Goal: Task Accomplishment & Management: Manage account settings

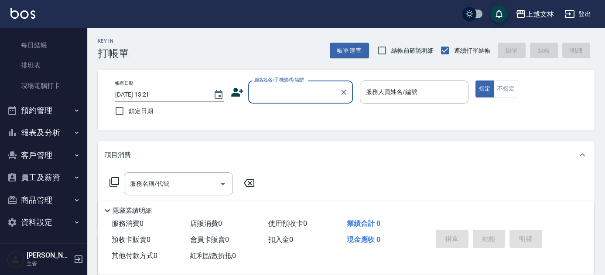
scroll to position [126, 0]
click at [41, 157] on button "客戶管理" at bounding box center [43, 155] width 80 height 23
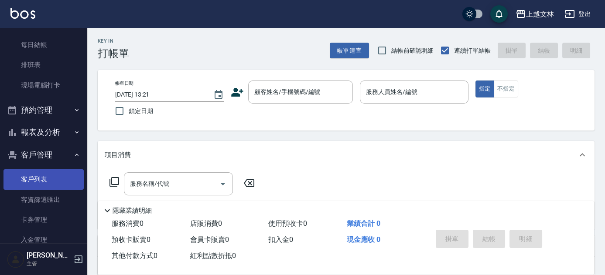
click at [44, 183] on link "客戶列表" at bounding box center [43, 180] width 80 height 20
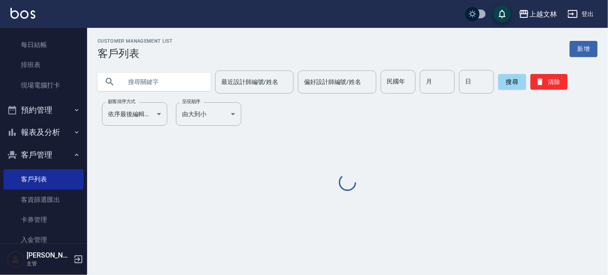
click at [160, 83] on input "text" at bounding box center [163, 82] width 82 height 24
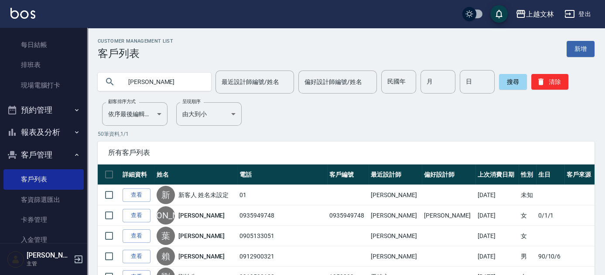
type input "[PERSON_NAME]"
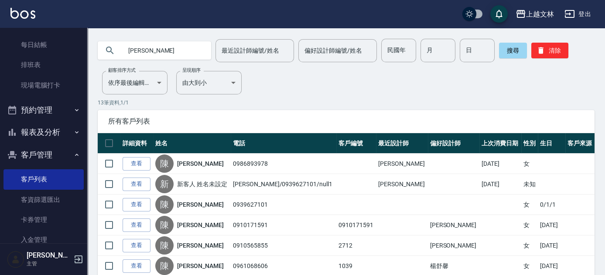
scroll to position [39, 0]
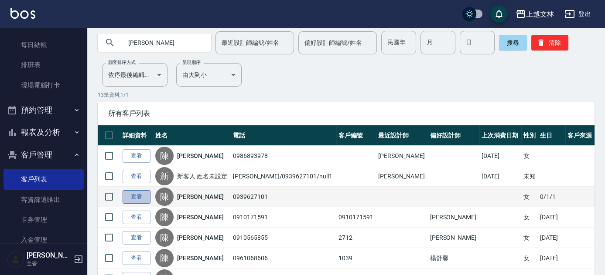
click at [138, 198] on link "查看" at bounding box center [136, 197] width 28 height 14
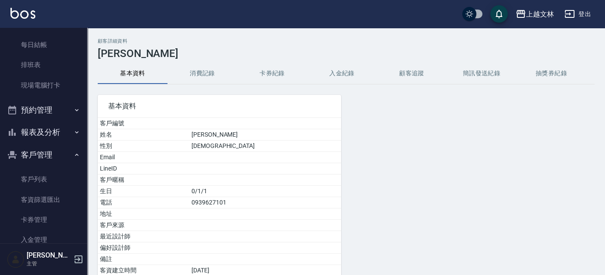
click at [209, 78] on button "消費記錄" at bounding box center [202, 73] width 70 height 21
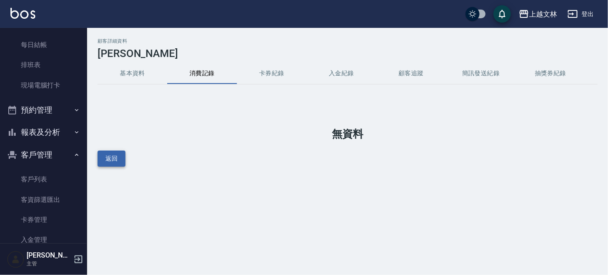
click at [115, 157] on button "返回" at bounding box center [112, 159] width 28 height 16
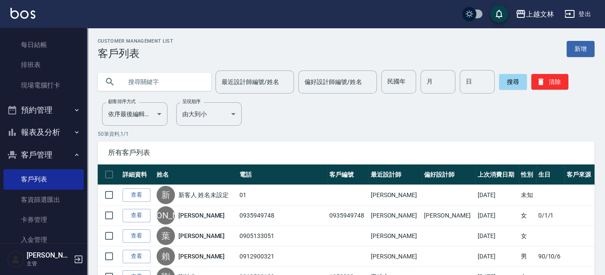
click at [172, 88] on input "text" at bounding box center [163, 82] width 82 height 24
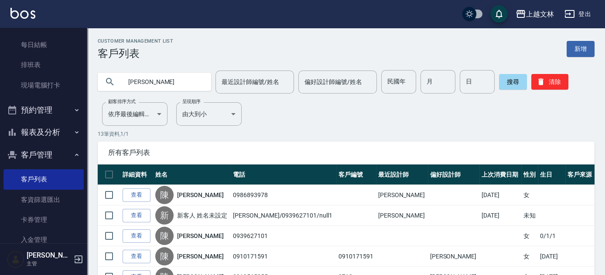
click at [182, 82] on input "[PERSON_NAME]" at bounding box center [163, 82] width 82 height 24
type input "[PERSON_NAME]"
